Goal: Information Seeking & Learning: Understand process/instructions

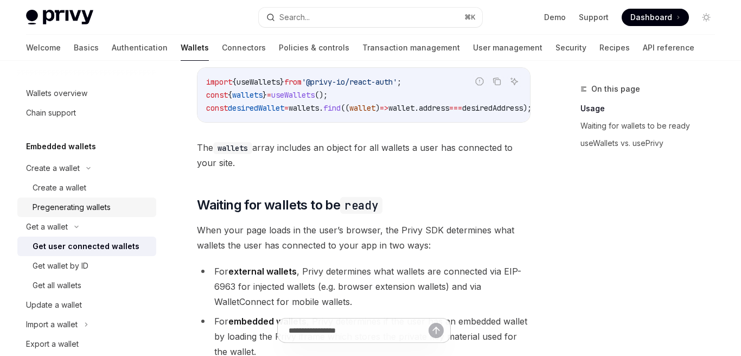
scroll to position [517, 0]
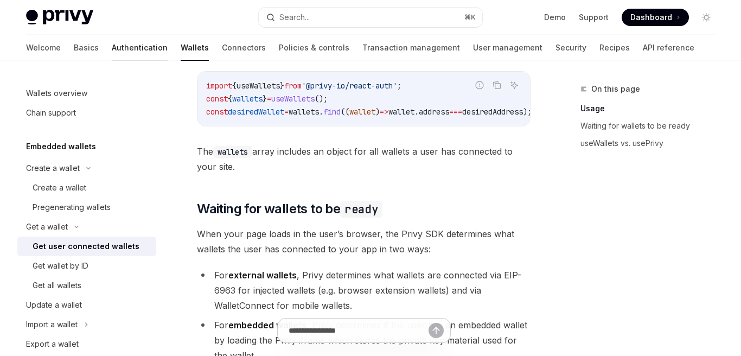
click at [112, 50] on link "Authentication" at bounding box center [140, 48] width 56 height 26
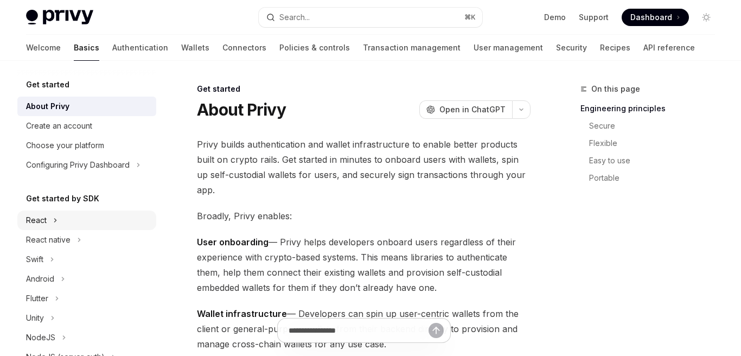
click at [66, 219] on div "React" at bounding box center [86, 220] width 139 height 20
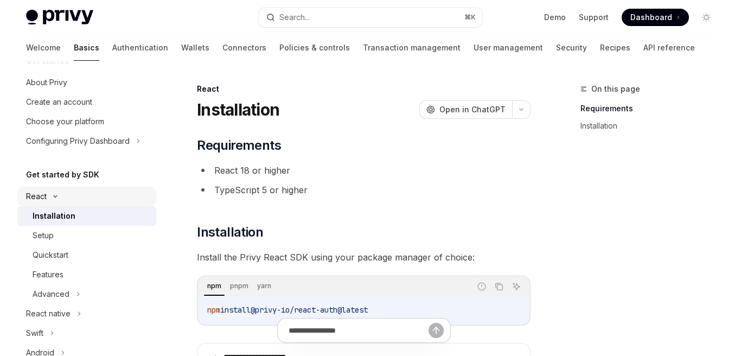
scroll to position [49, 0]
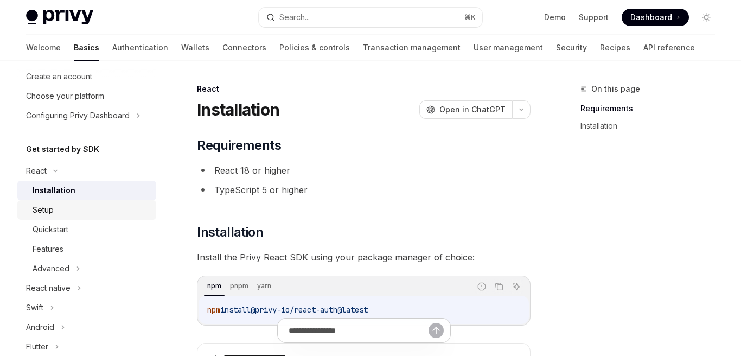
click at [72, 210] on div "Setup" at bounding box center [91, 209] width 117 height 13
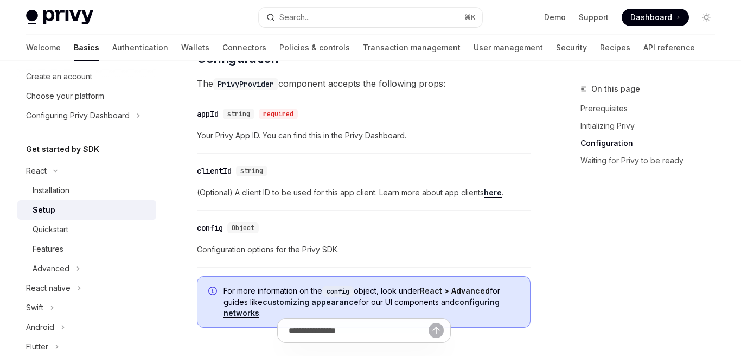
scroll to position [781, 0]
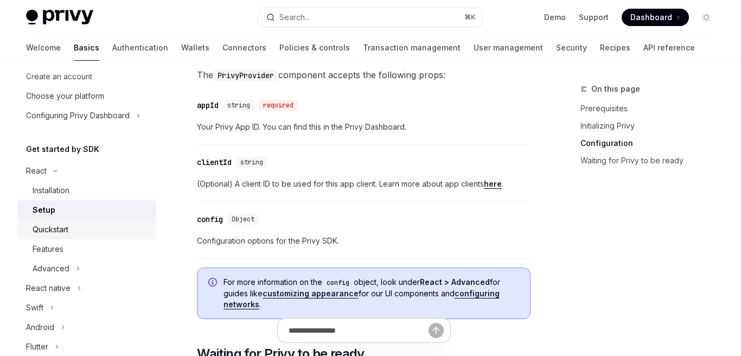
click at [98, 232] on div "Quickstart" at bounding box center [91, 229] width 117 height 13
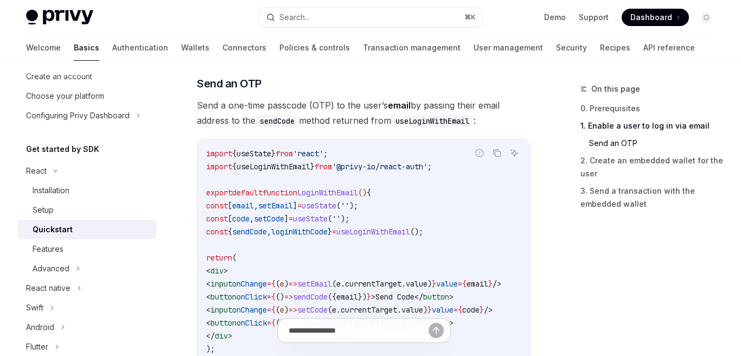
scroll to position [538, 0]
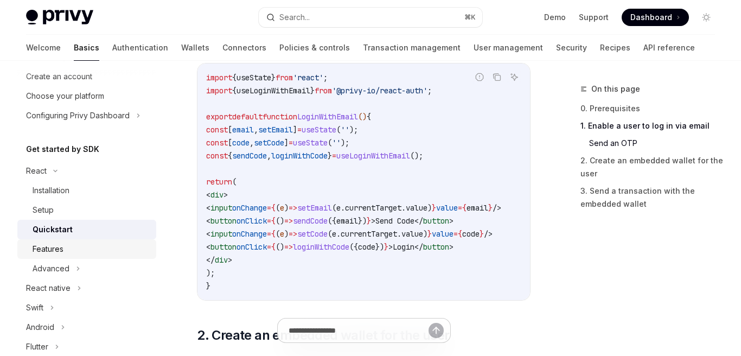
click at [87, 246] on div "Features" at bounding box center [91, 248] width 117 height 13
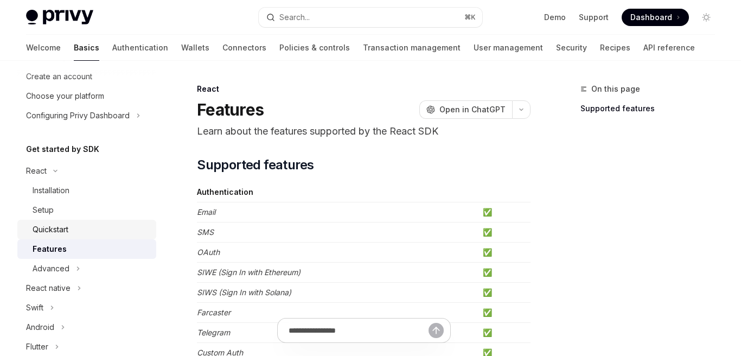
click at [46, 224] on div "Quickstart" at bounding box center [51, 229] width 36 height 13
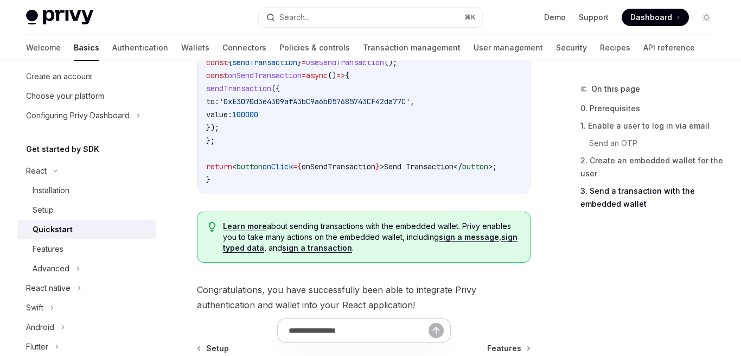
scroll to position [1126, 0]
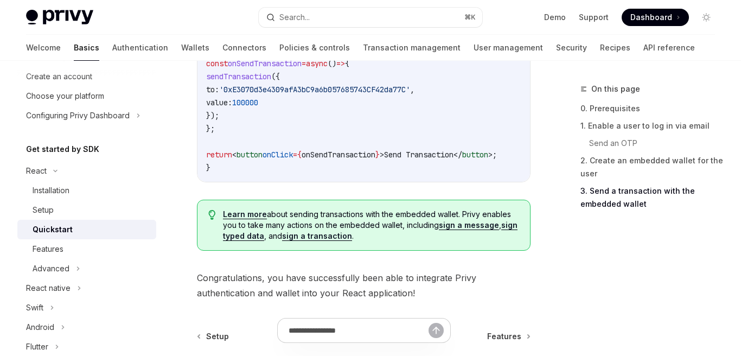
click at [458, 220] on link "sign a message" at bounding box center [469, 225] width 60 height 10
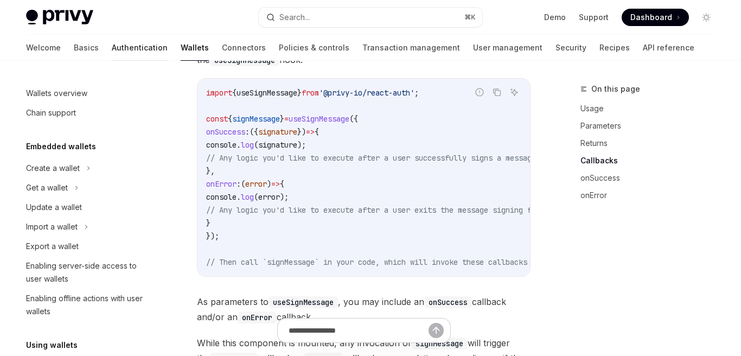
click at [112, 44] on link "Authentication" at bounding box center [140, 48] width 56 height 26
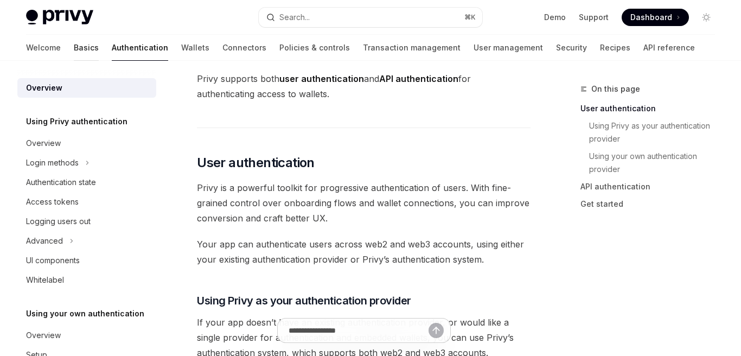
click at [74, 44] on link "Basics" at bounding box center [86, 48] width 25 height 26
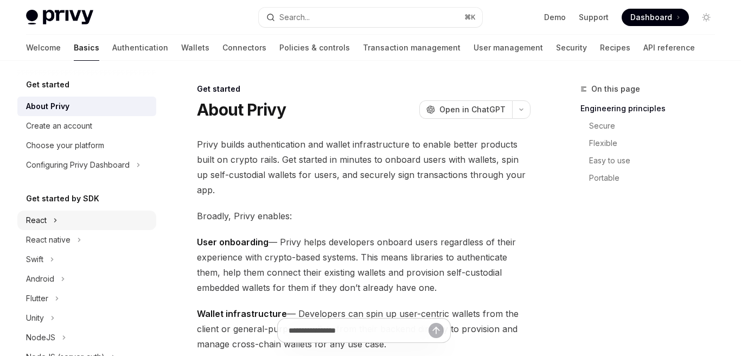
click at [86, 220] on div "React" at bounding box center [86, 220] width 139 height 20
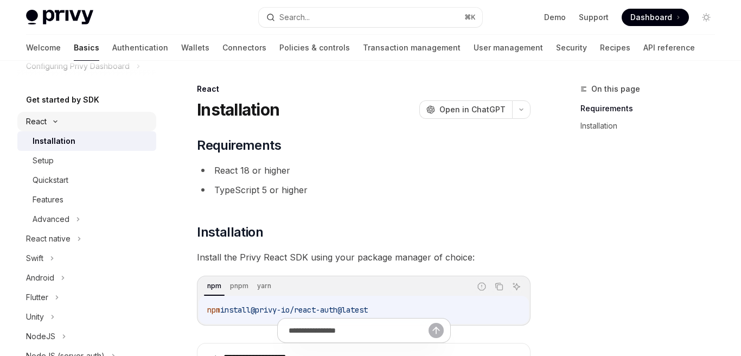
scroll to position [102, 0]
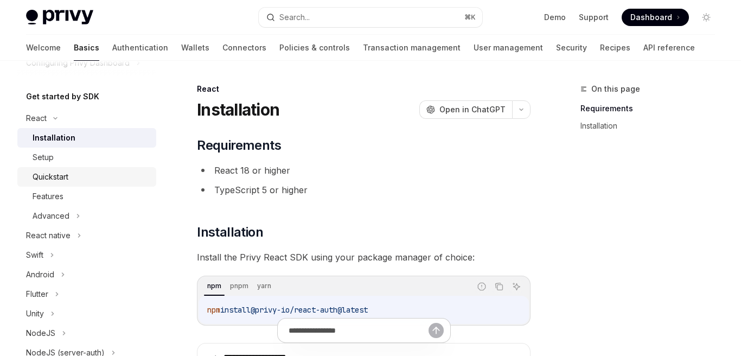
click at [102, 170] on div "Quickstart" at bounding box center [91, 176] width 117 height 13
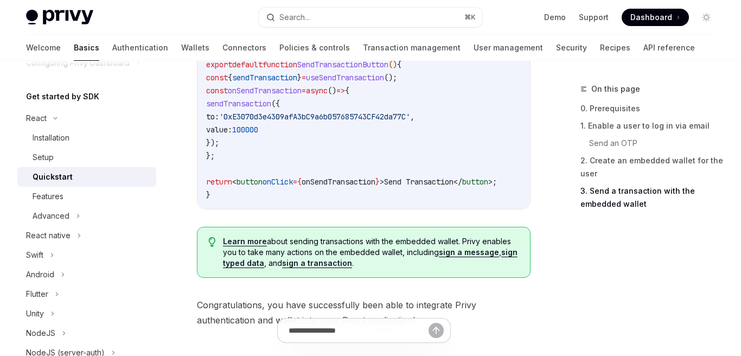
scroll to position [1141, 0]
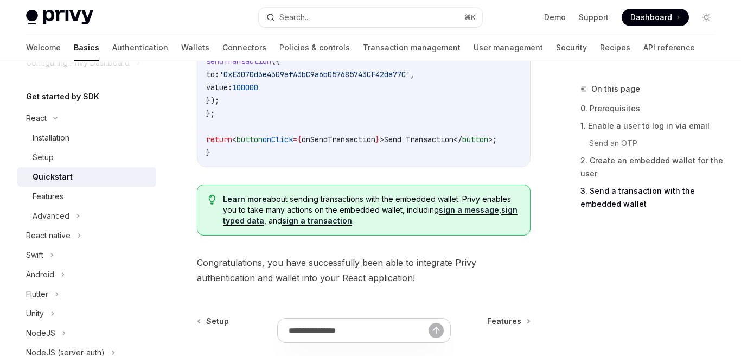
click at [458, 206] on link "sign a message" at bounding box center [469, 210] width 60 height 10
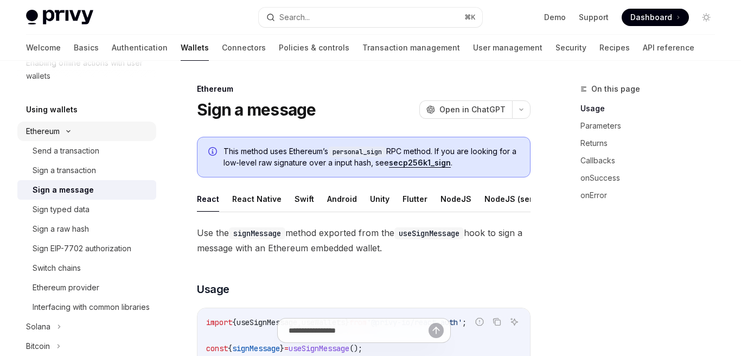
scroll to position [218, 0]
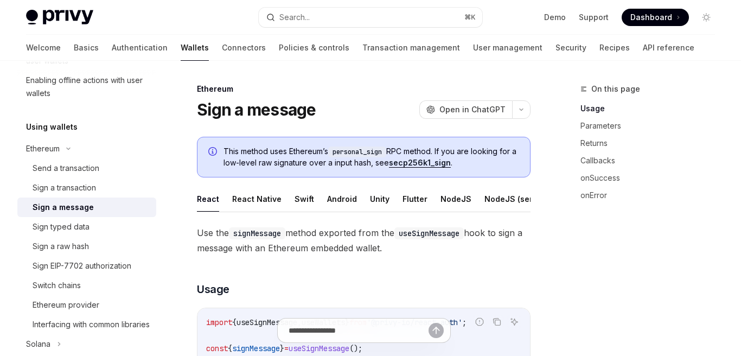
click at [87, 124] on div "Using wallets" at bounding box center [86, 126] width 139 height 13
click at [65, 128] on h5 "Using wallets" at bounding box center [52, 126] width 52 height 13
click at [45, 155] on div "Ethereum" at bounding box center [43, 148] width 34 height 13
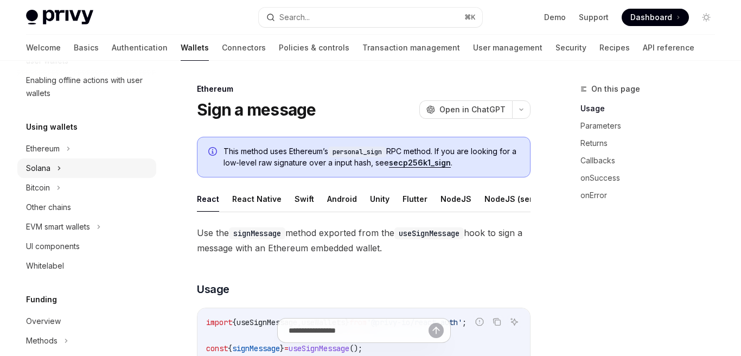
click at [51, 169] on div "Solana" at bounding box center [86, 168] width 139 height 20
type textarea "*"
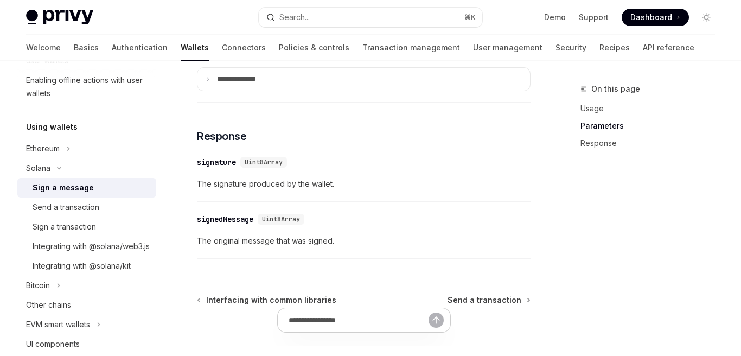
scroll to position [975, 0]
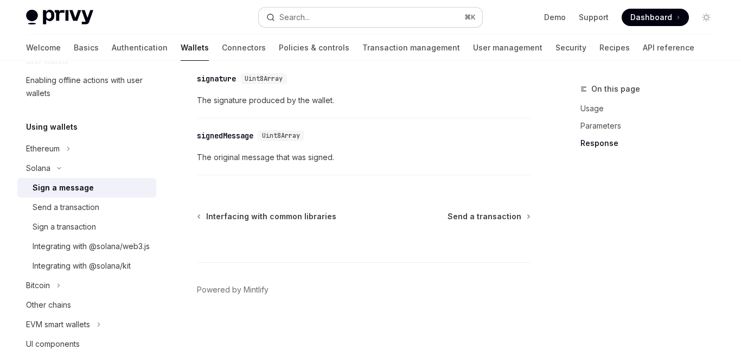
click at [360, 16] on button "Search... ⌘ K" at bounding box center [371, 18] width 224 height 20
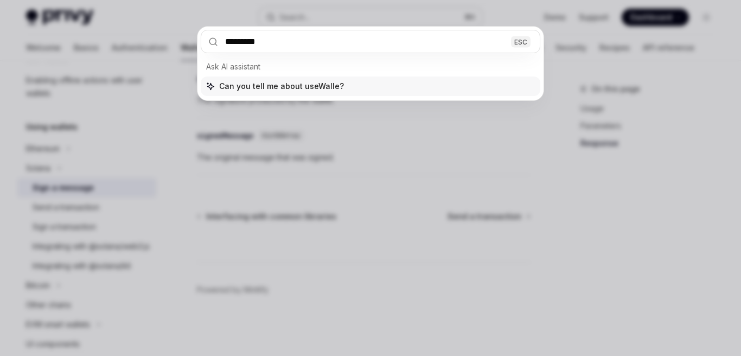
type input "**********"
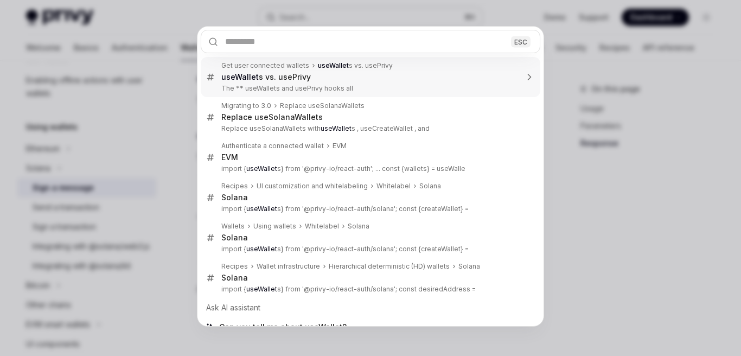
type textarea "*"
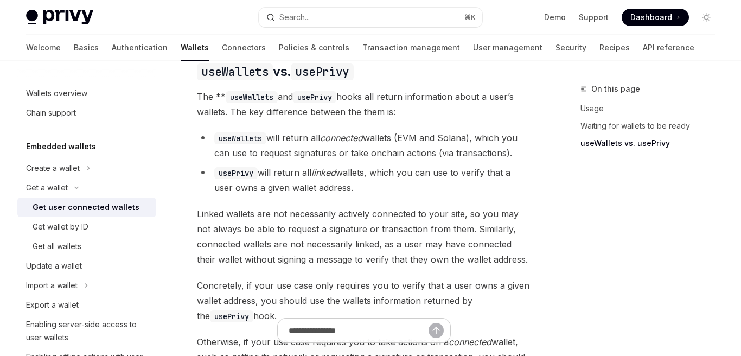
scroll to position [967, 0]
click at [328, 177] on em "linked" at bounding box center [323, 171] width 24 height 11
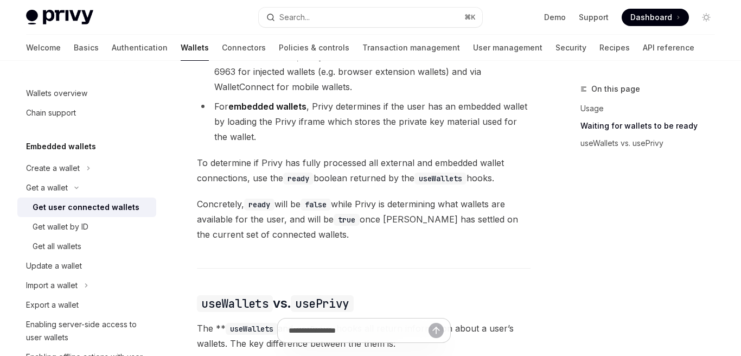
scroll to position [723, 0]
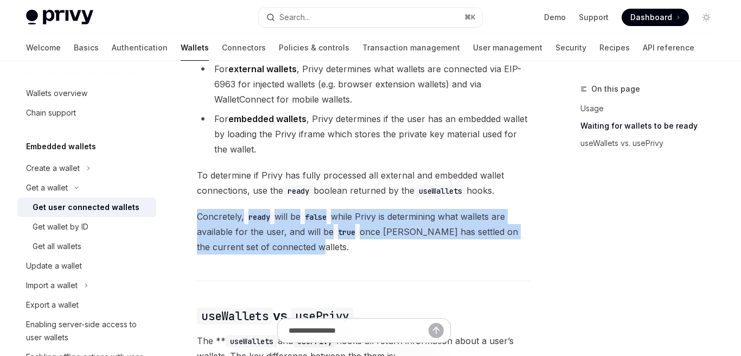
drag, startPoint x: 297, startPoint y: 271, endPoint x: 195, endPoint y: 233, distance: 108.6
click at [195, 233] on div "Get a wallet Get user connected wallets OpenAI Open in ChatGPT OpenAI Open in C…" at bounding box center [261, 79] width 541 height 1439
drag, startPoint x: 197, startPoint y: 191, endPoint x: 532, endPoint y: 205, distance: 335.4
click at [532, 205] on div "On this page Usage Waiting for wallets to be ready useWallets vs. usePrivy Get …" at bounding box center [370, 68] width 706 height 1461
copy span "To determine if Privy has fully processed all external and embedded wallet conn…"
